Goal: Task Accomplishment & Management: Use online tool/utility

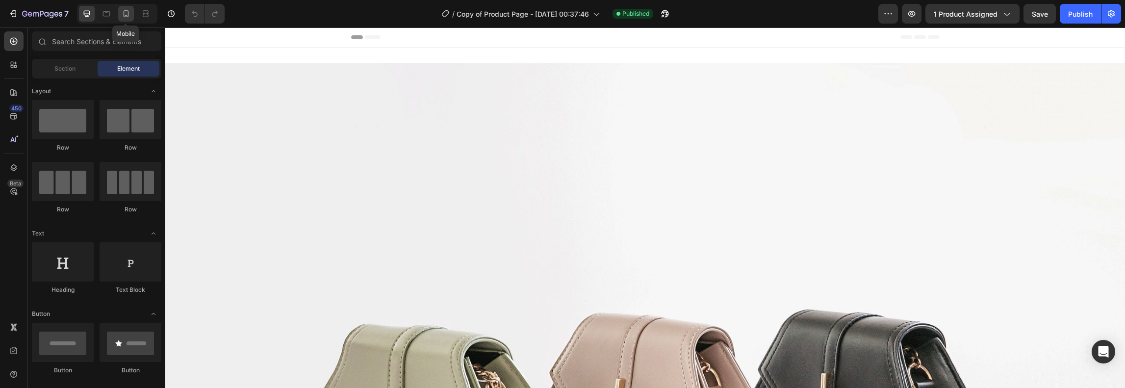
click at [122, 17] on icon at bounding box center [126, 14] width 10 height 10
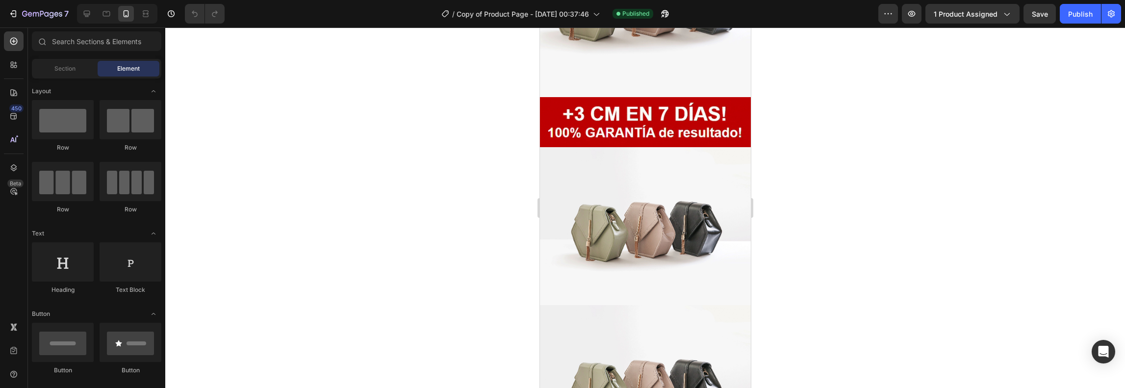
scroll to position [147, 0]
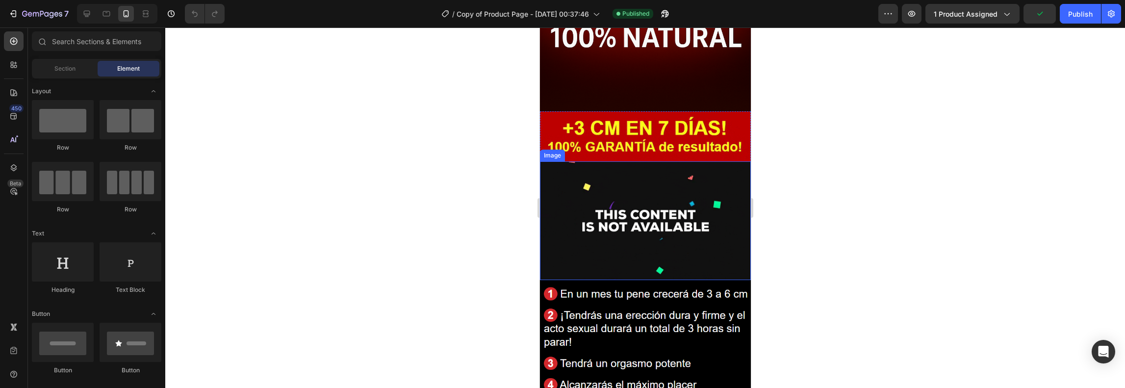
click at [646, 205] on img at bounding box center [644, 220] width 211 height 119
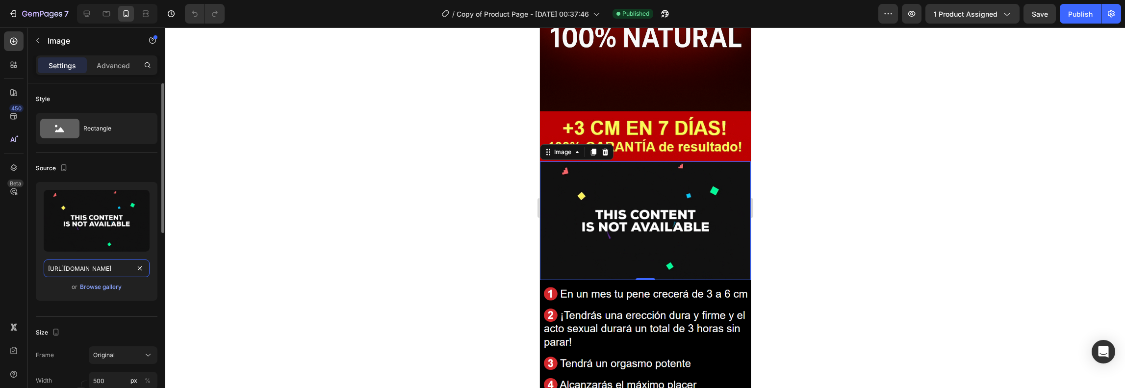
click at [116, 269] on input "[URL][DOMAIN_NAME]" at bounding box center [97, 268] width 106 height 18
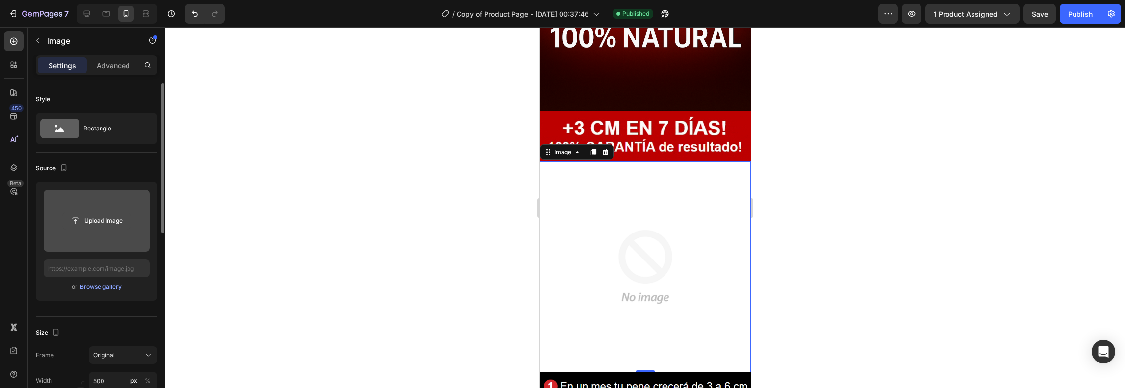
click at [99, 219] on input "file" at bounding box center [97, 220] width 68 height 17
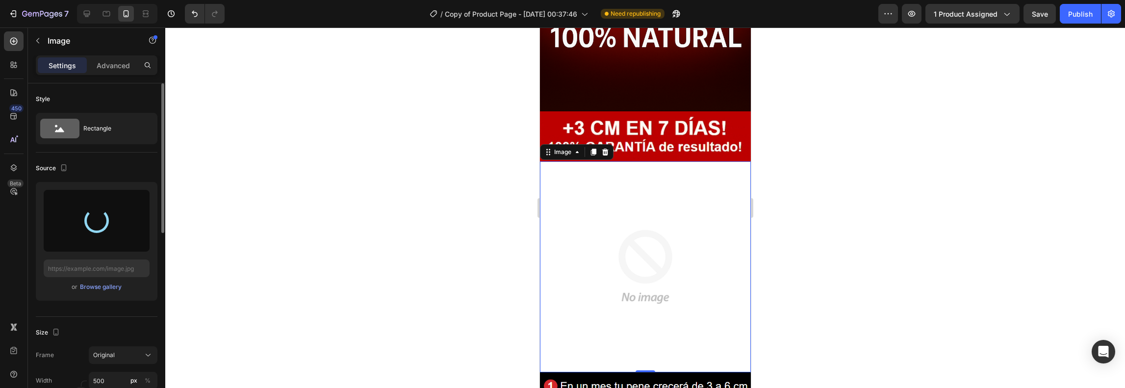
type input "[URL][DOMAIN_NAME]"
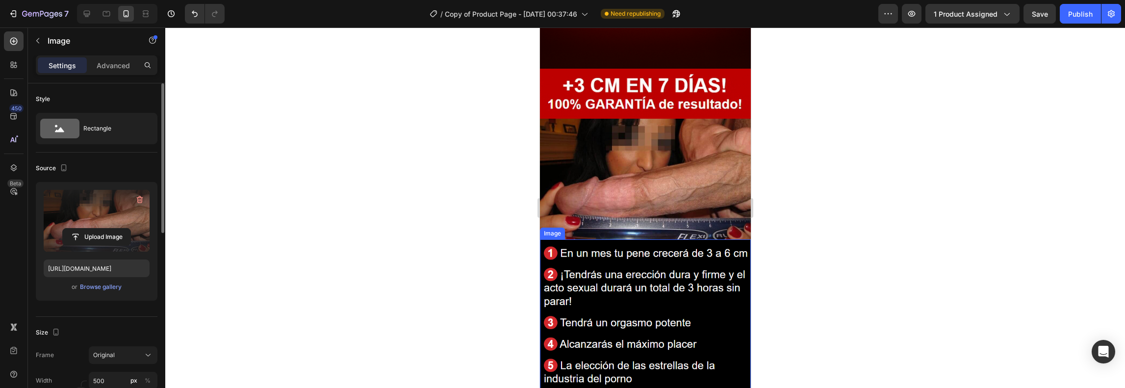
scroll to position [120, 0]
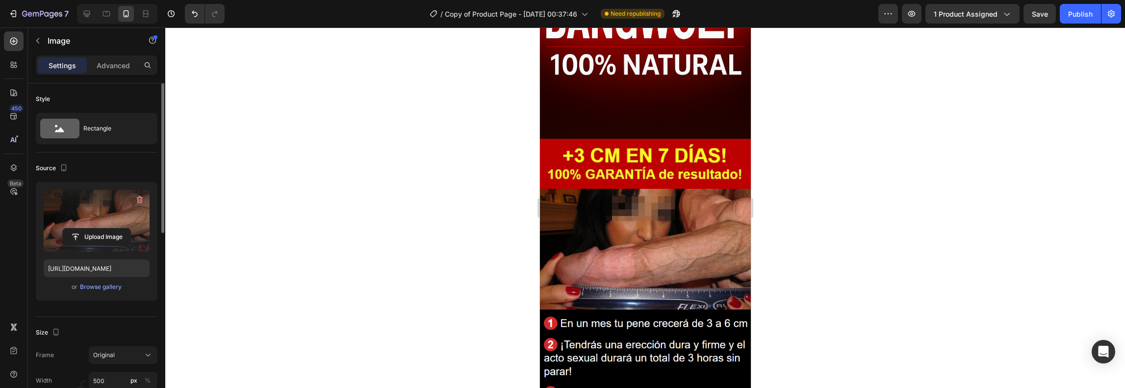
click at [666, 226] on img at bounding box center [644, 249] width 211 height 121
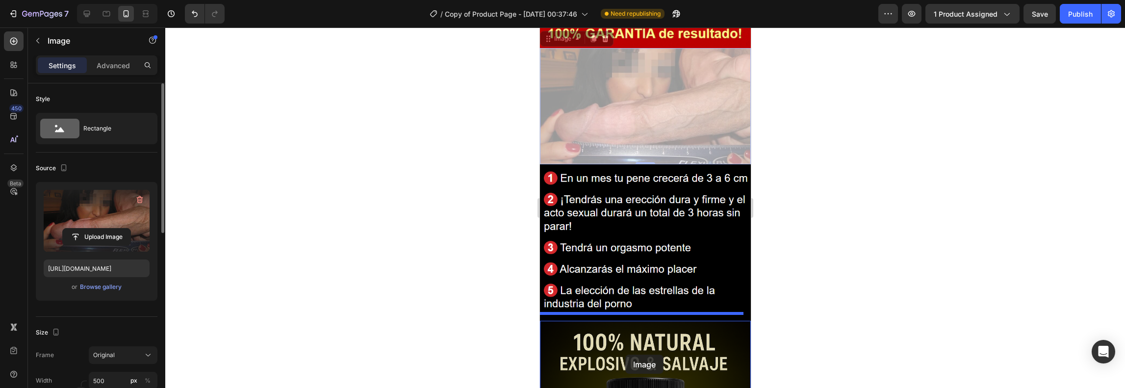
scroll to position [263, 0]
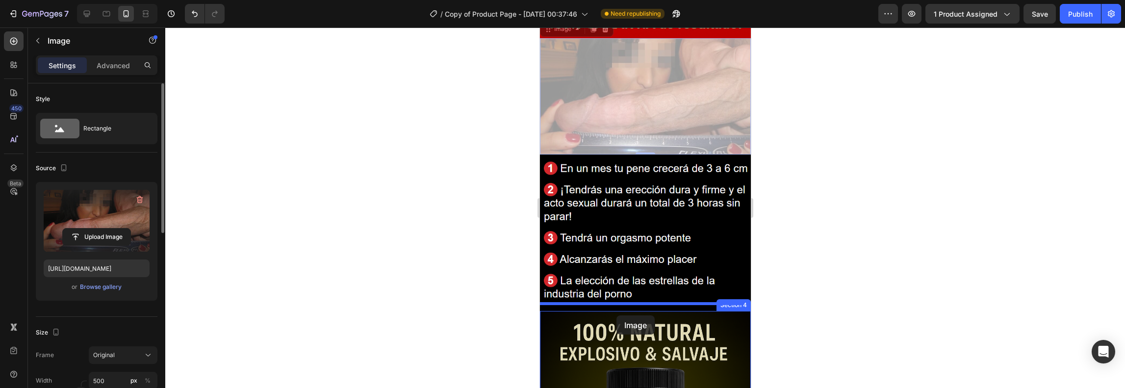
drag, startPoint x: 655, startPoint y: 251, endPoint x: 616, endPoint y: 315, distance: 75.7
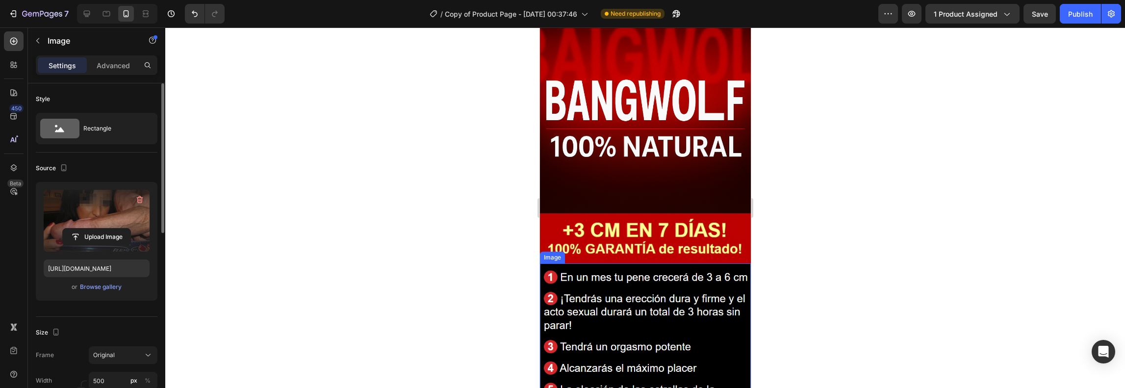
scroll to position [18, 0]
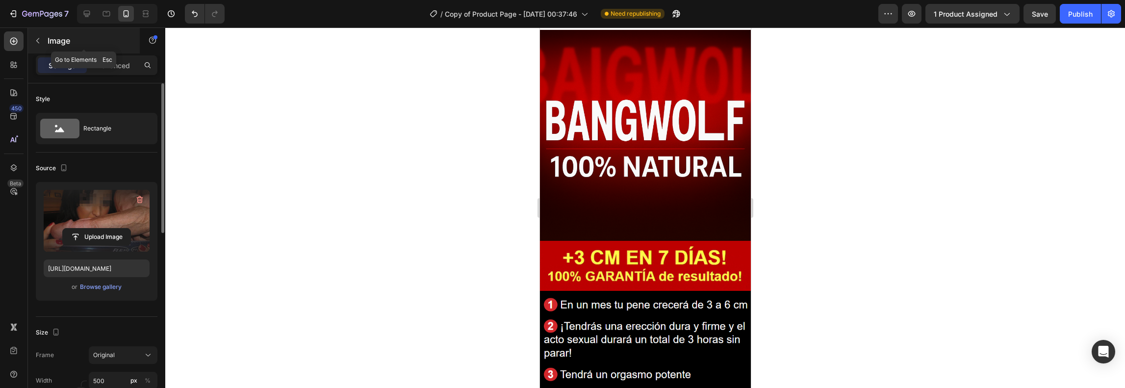
click at [42, 44] on button "button" at bounding box center [38, 41] width 16 height 16
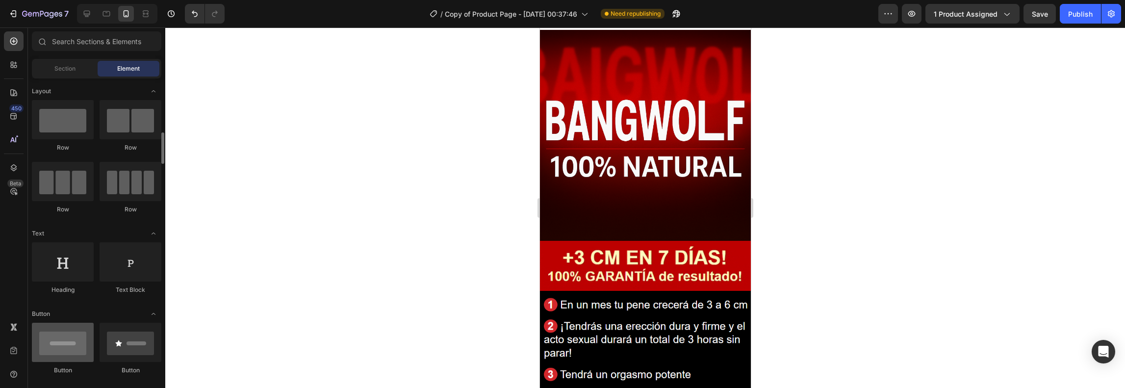
scroll to position [98, 0]
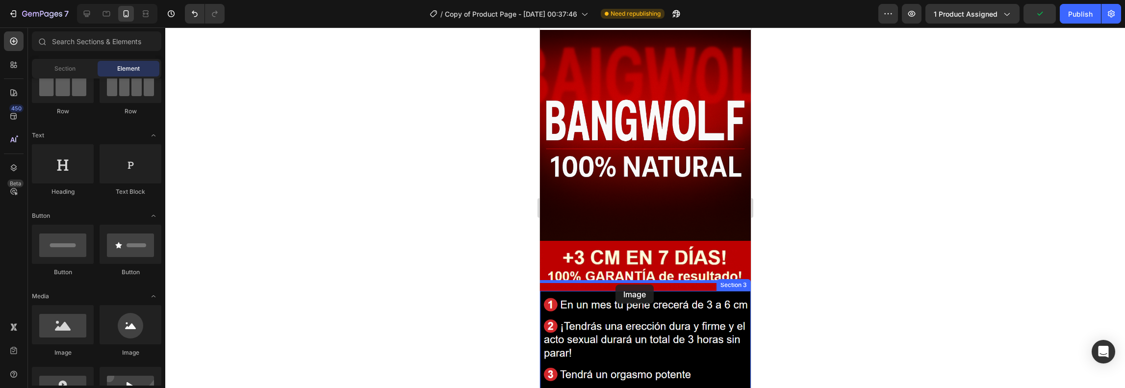
drag, startPoint x: 619, startPoint y: 354, endPoint x: 615, endPoint y: 284, distance: 69.3
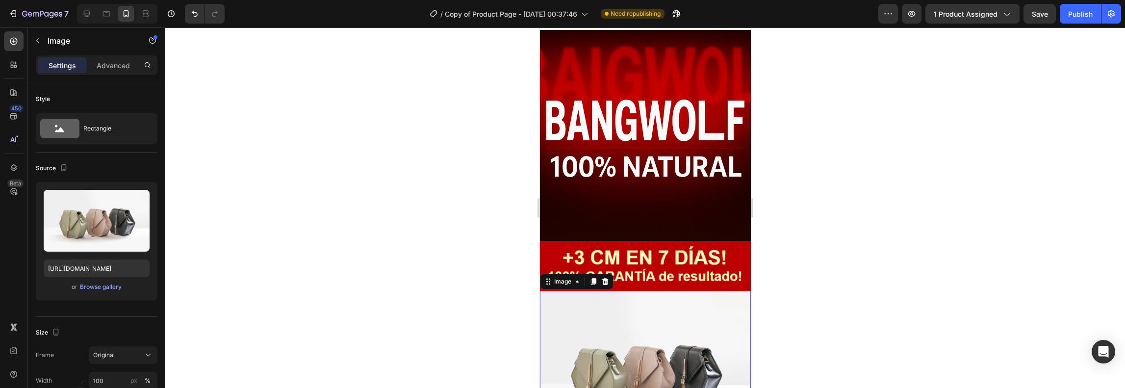
click at [592, 315] on img at bounding box center [644, 370] width 211 height 158
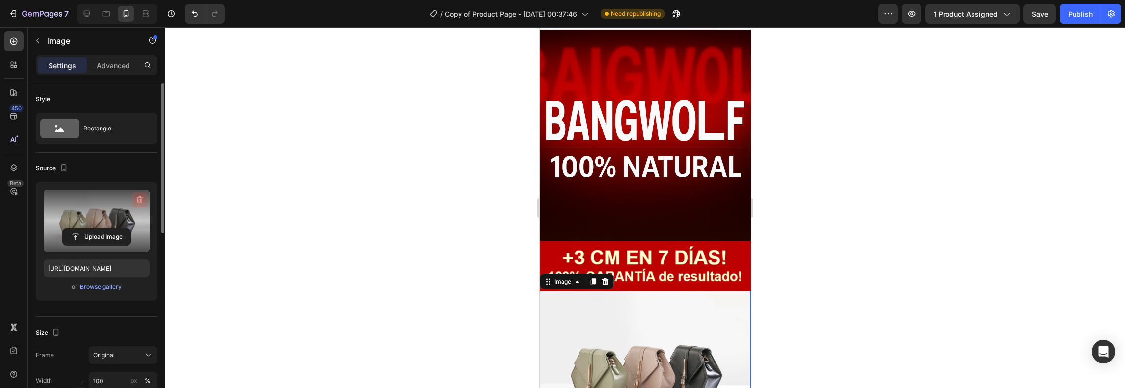
click at [144, 201] on icon "button" at bounding box center [140, 200] width 10 height 10
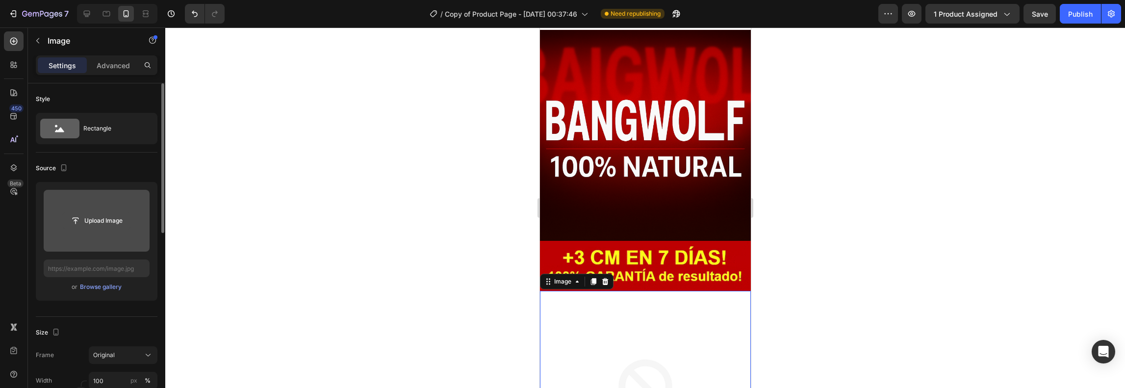
click at [89, 219] on input "file" at bounding box center [97, 220] width 68 height 17
click at [110, 220] on input "file" at bounding box center [97, 220] width 68 height 17
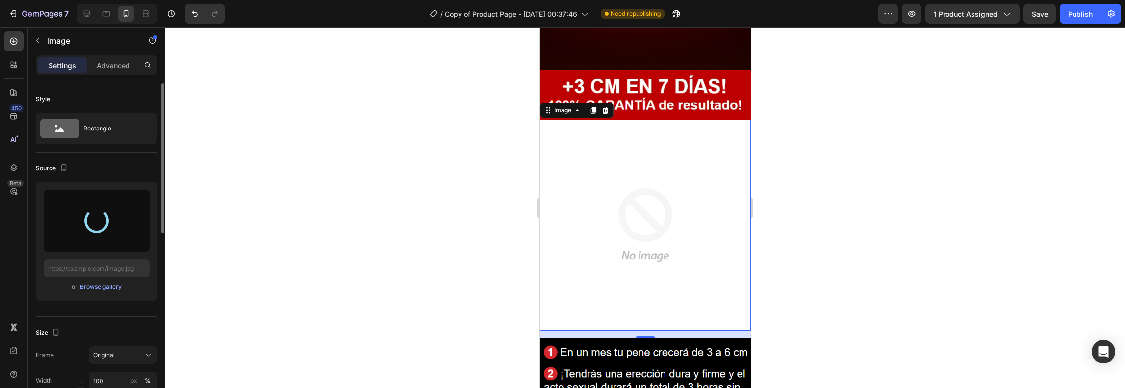
scroll to position [214, 0]
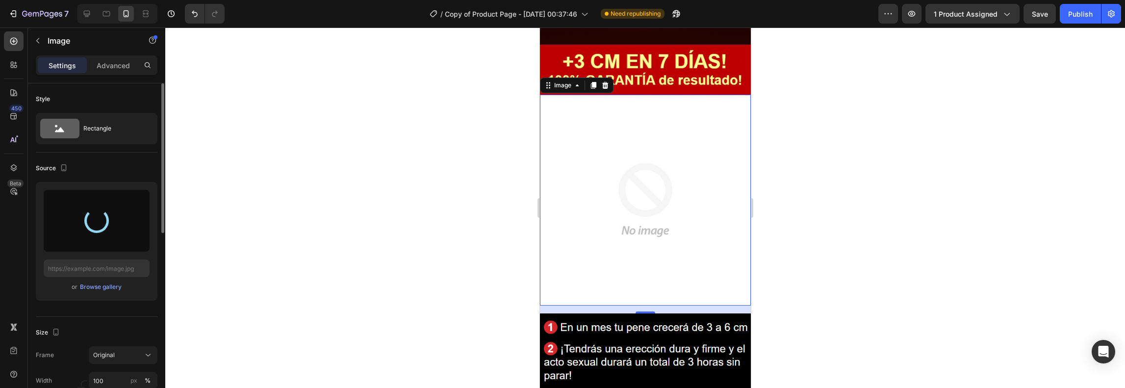
type input "[URL][DOMAIN_NAME]"
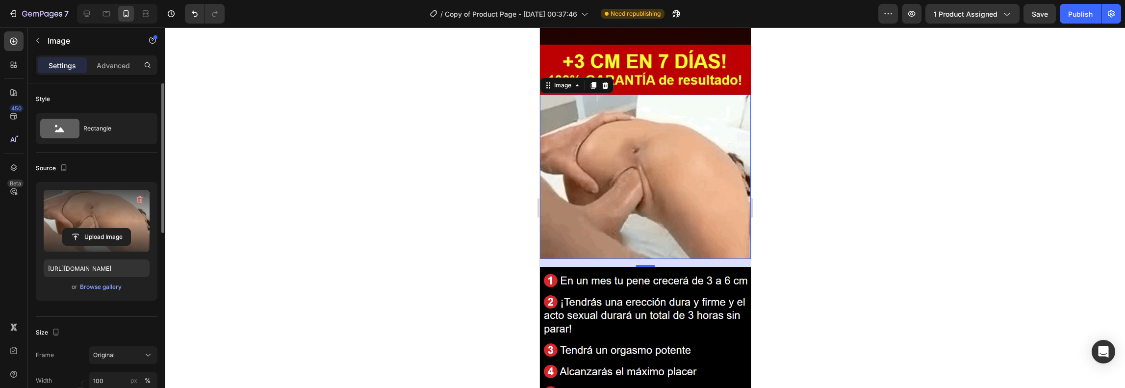
click at [802, 204] on div at bounding box center [645, 207] width 960 height 360
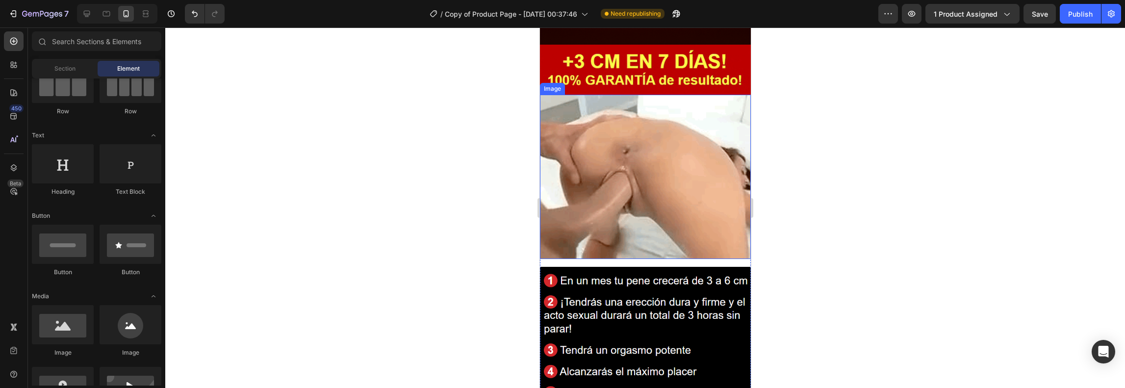
click at [667, 210] on img at bounding box center [644, 177] width 211 height 164
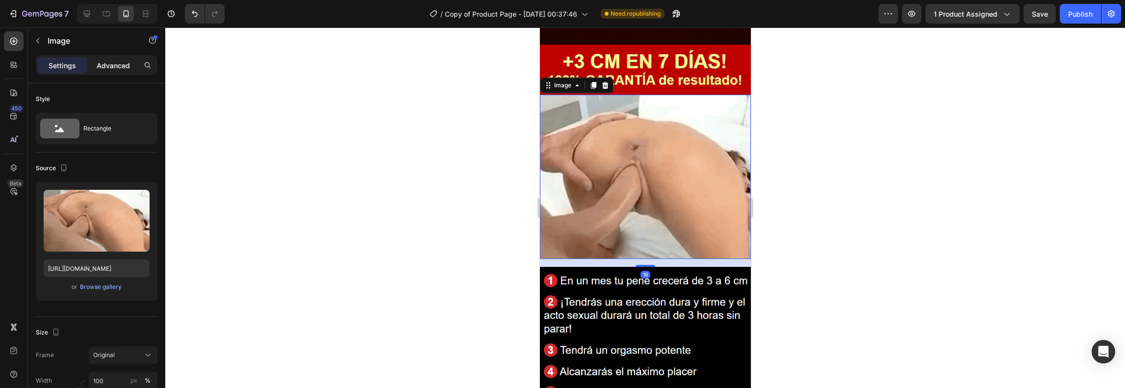
click at [110, 71] on div "Advanced" at bounding box center [113, 65] width 49 height 16
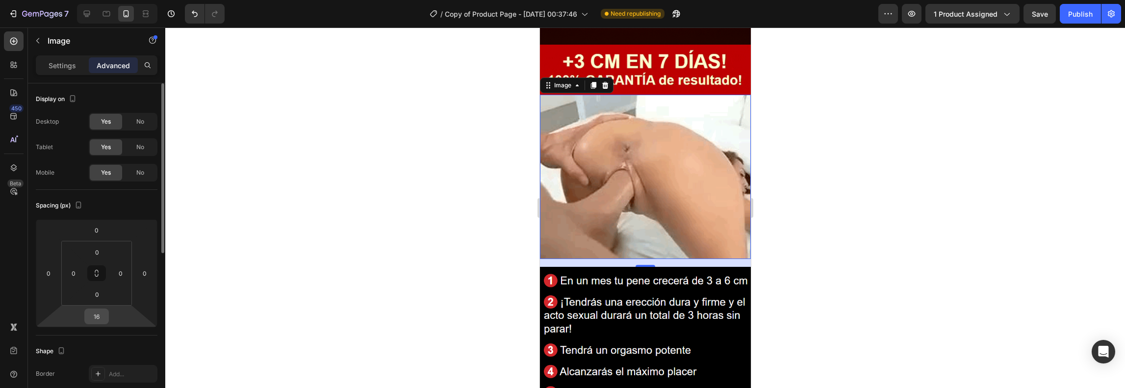
click at [100, 315] on input "16" at bounding box center [97, 316] width 20 height 15
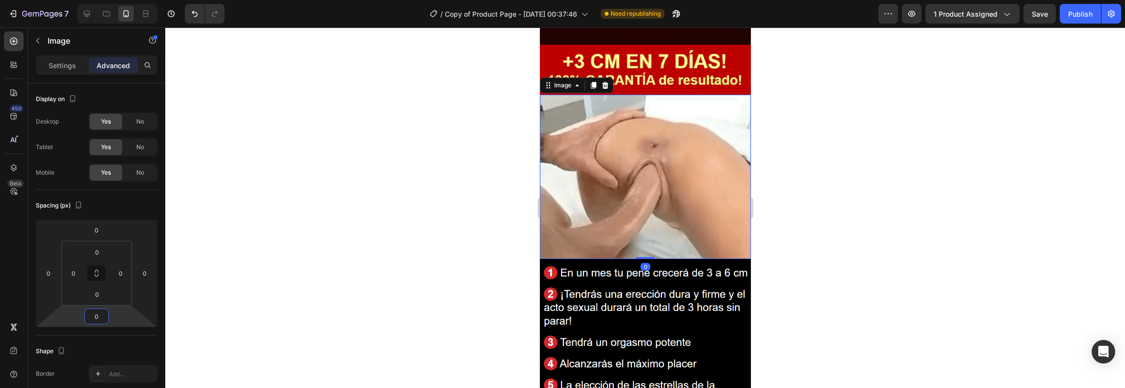
click at [292, 239] on div at bounding box center [645, 207] width 960 height 360
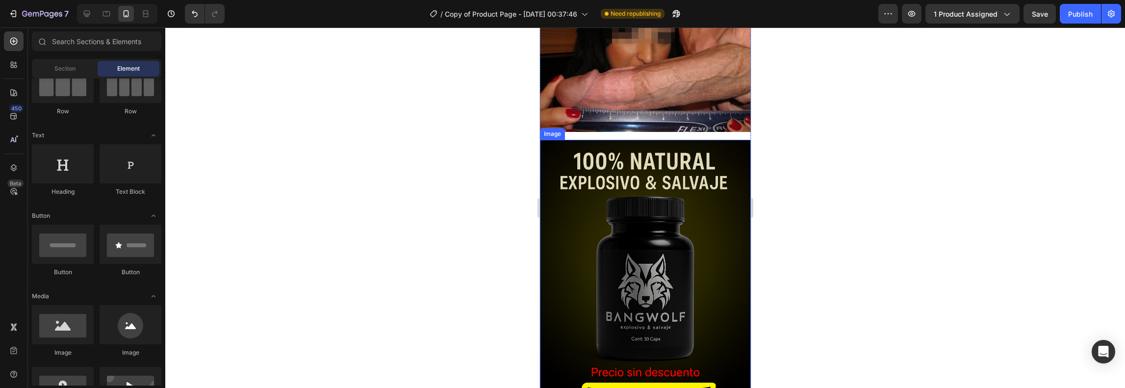
scroll to position [606, 0]
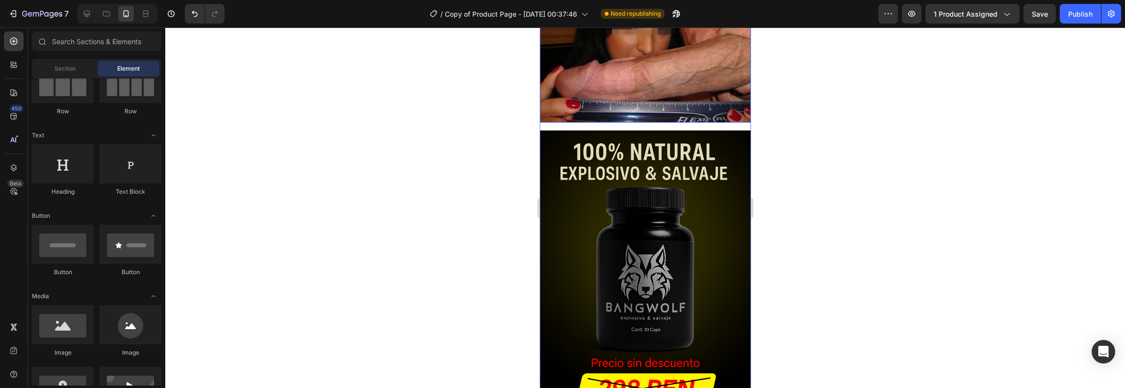
click at [615, 95] on img at bounding box center [644, 62] width 211 height 121
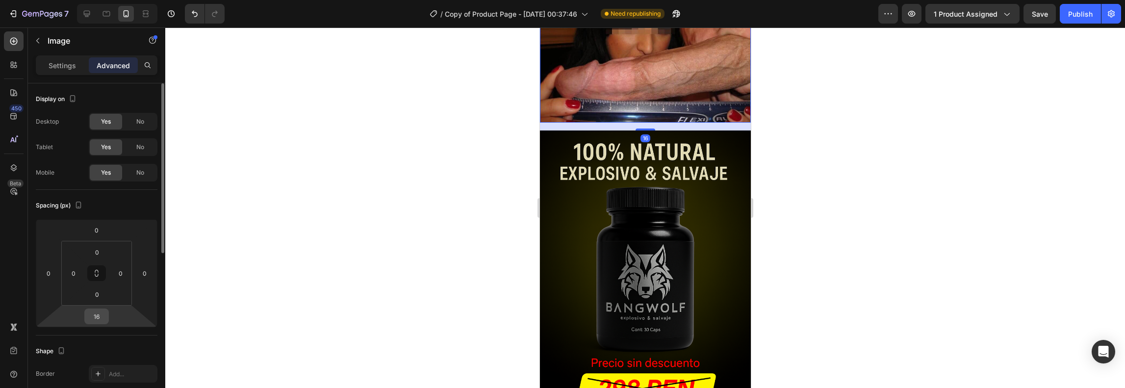
click at [97, 316] on input "16" at bounding box center [97, 316] width 20 height 15
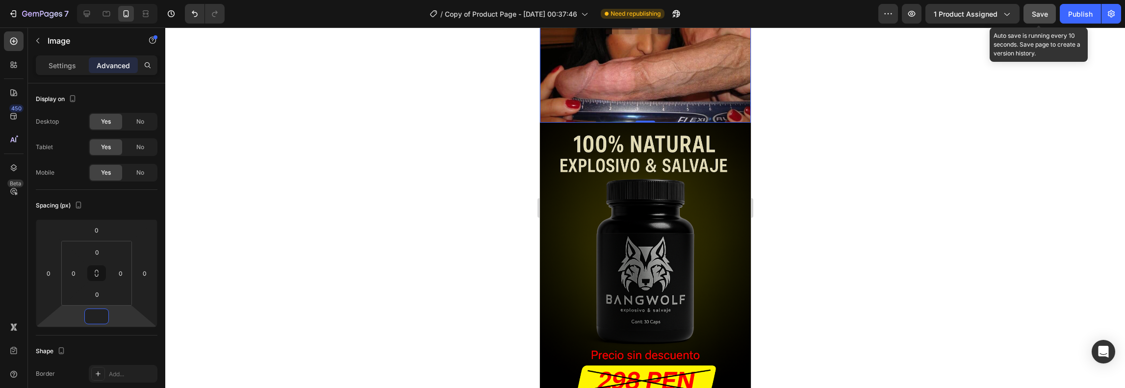
type input "0"
click at [1043, 15] on span "Save" at bounding box center [1040, 14] width 16 height 8
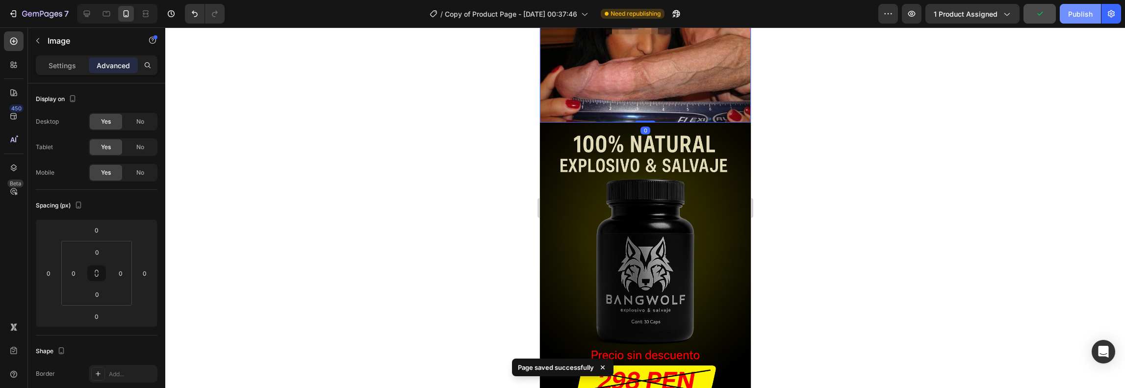
click at [1079, 14] on div "Publish" at bounding box center [1080, 14] width 25 height 10
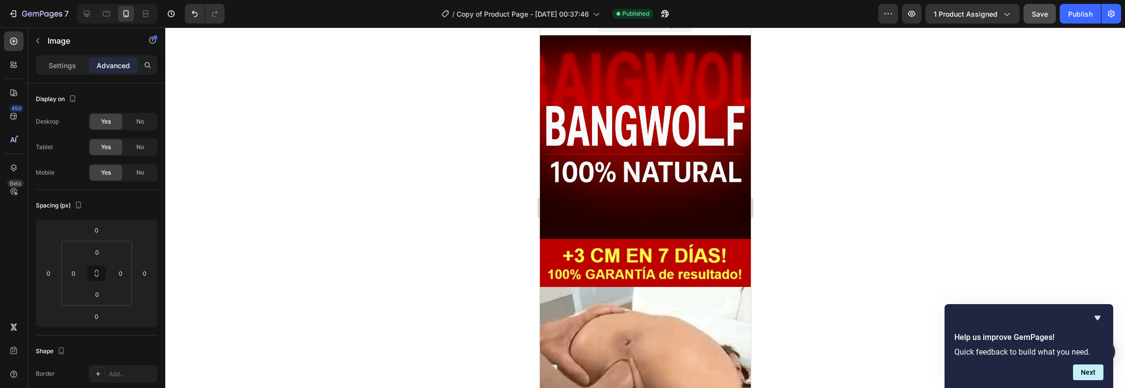
scroll to position [0, 0]
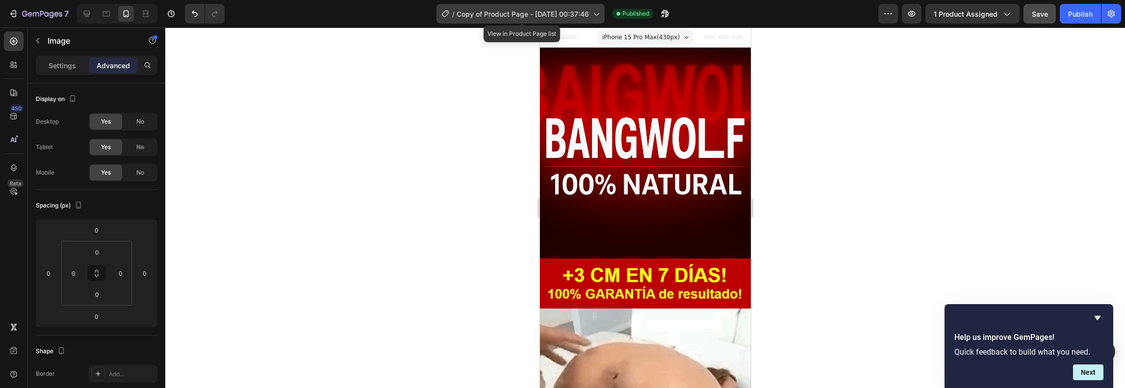
click at [599, 14] on icon at bounding box center [596, 14] width 10 height 10
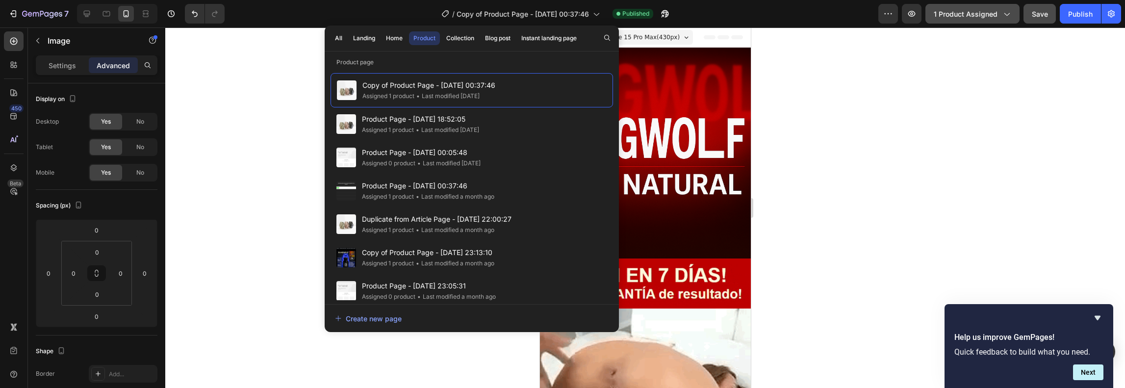
click at [976, 11] on span "1 product assigned" at bounding box center [966, 14] width 64 height 10
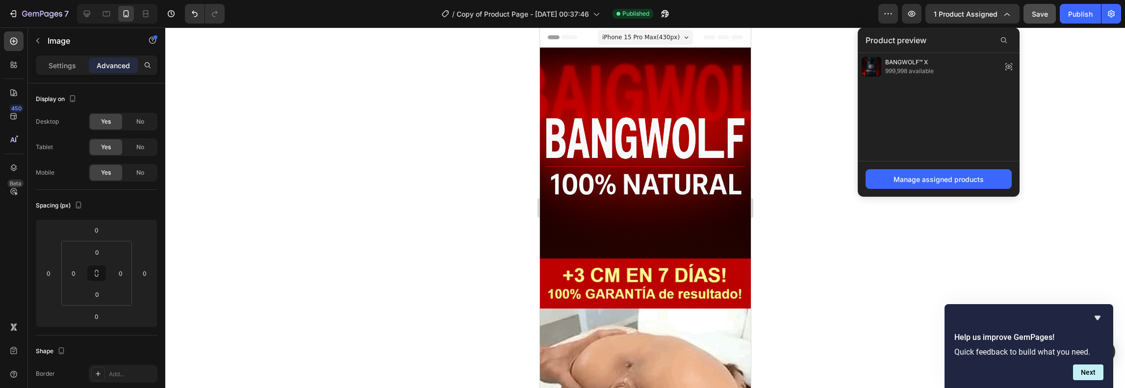
click at [1102, 75] on div at bounding box center [645, 207] width 960 height 360
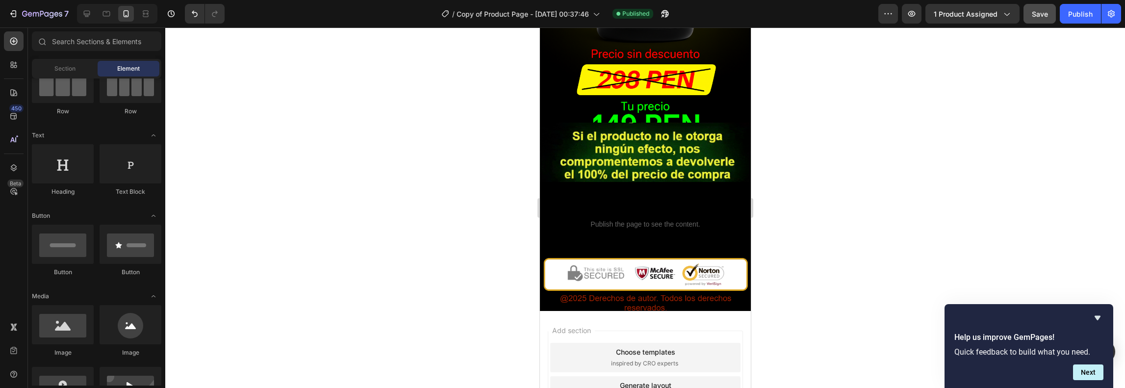
scroll to position [1013, 0]
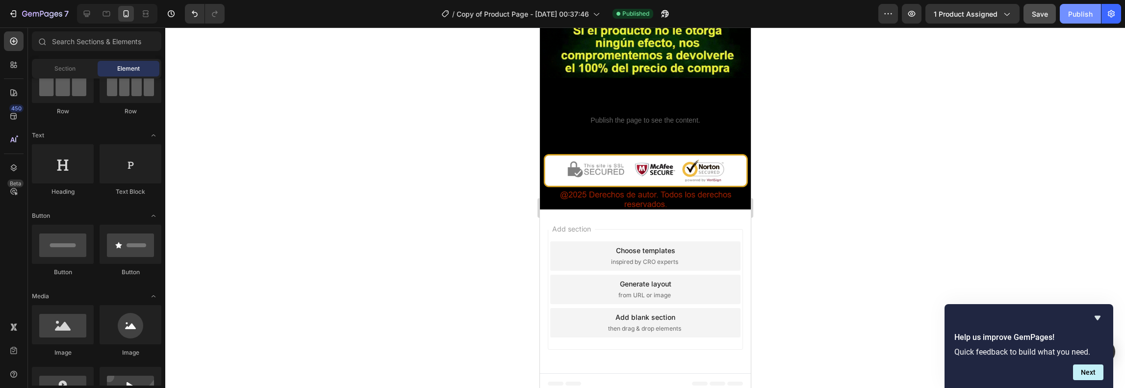
click at [1076, 8] on button "Publish" at bounding box center [1080, 14] width 41 height 20
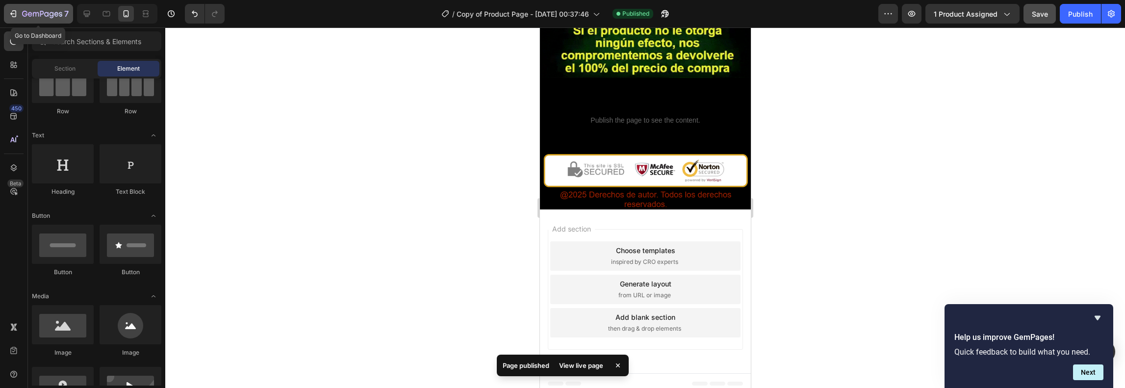
click at [10, 13] on icon "button" at bounding box center [13, 14] width 10 height 10
